Goal: Information Seeking & Learning: Learn about a topic

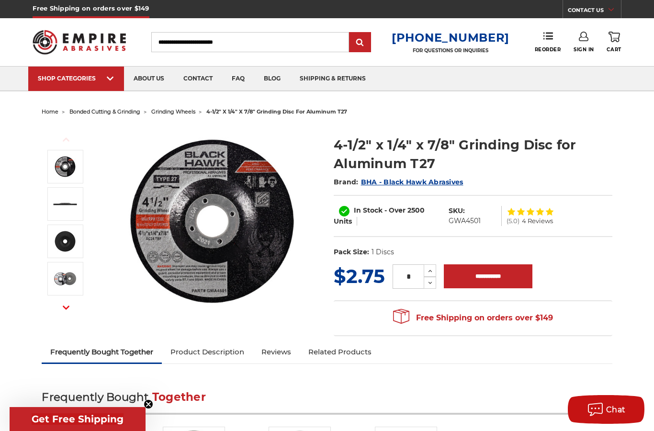
click at [71, 250] on img at bounding box center [65, 241] width 24 height 24
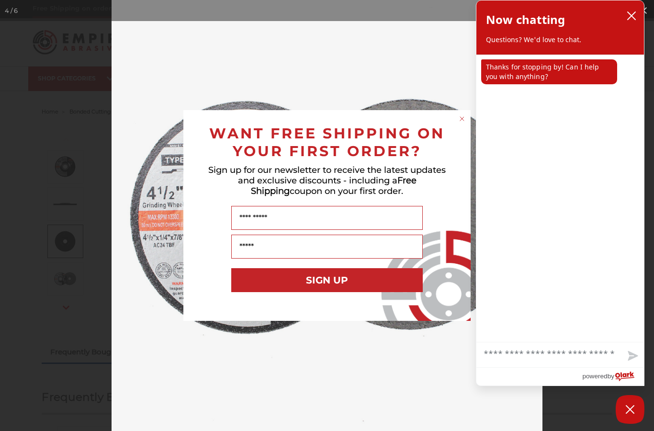
click at [461, 122] on circle "Close dialog" at bounding box center [462, 118] width 9 height 9
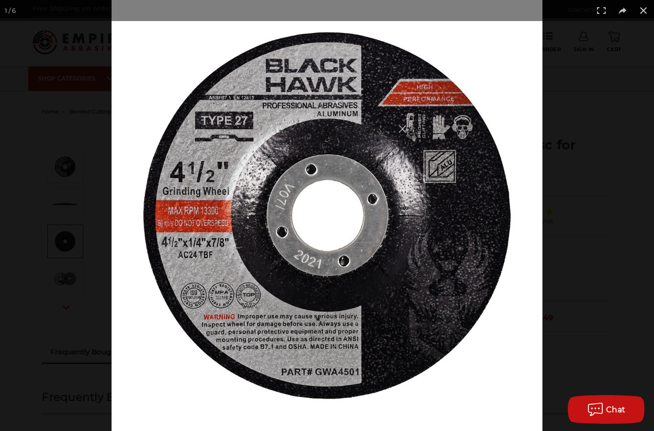
click at [412, 214] on img at bounding box center [327, 215] width 431 height 431
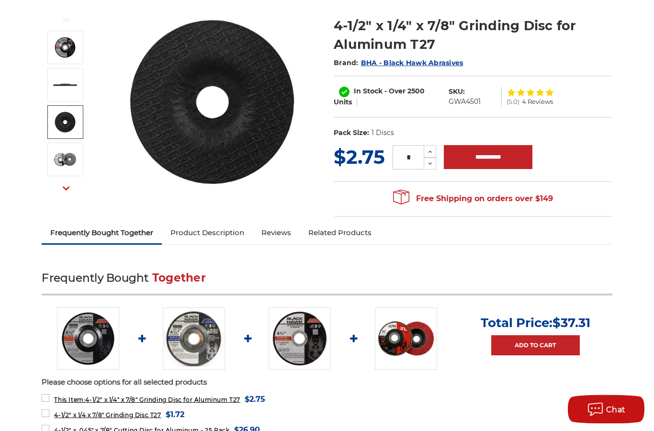
scroll to position [118, 0]
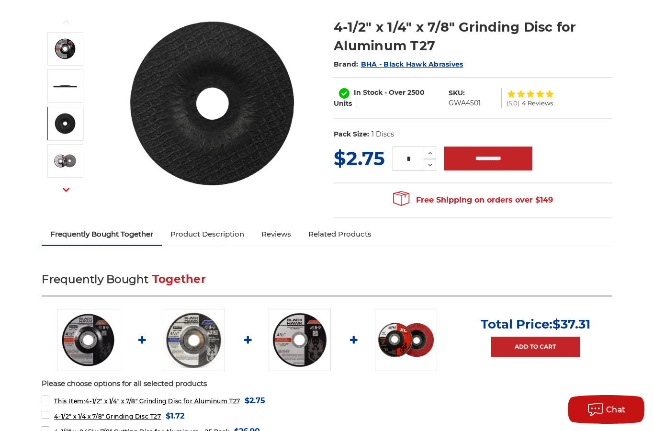
click at [205, 346] on img at bounding box center [194, 340] width 62 height 62
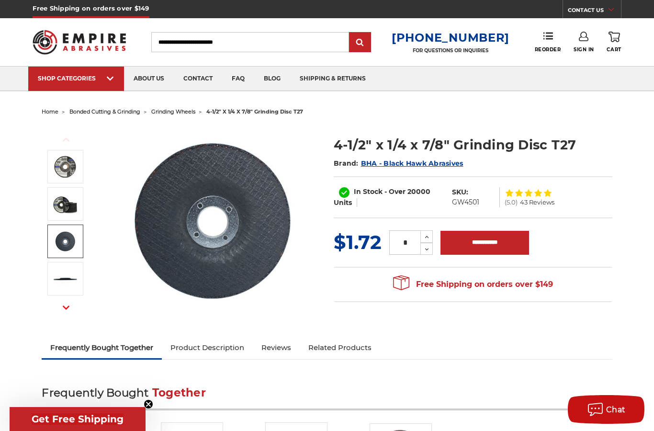
click at [68, 245] on img at bounding box center [65, 241] width 24 height 24
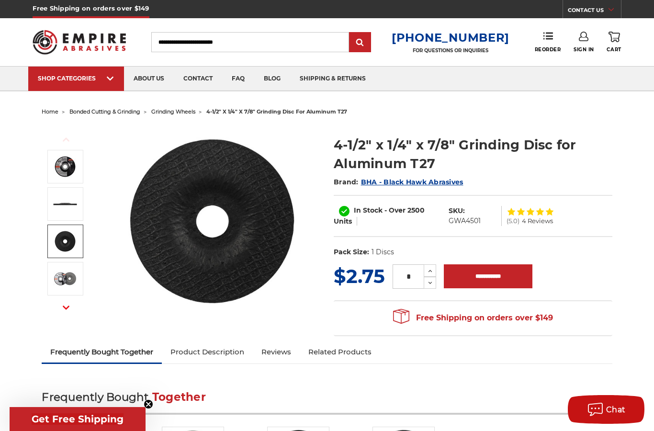
click at [67, 242] on img at bounding box center [65, 241] width 24 height 24
